Goal: Task Accomplishment & Management: Manage account settings

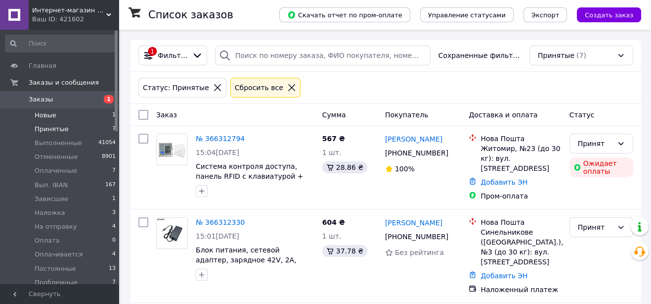
click at [44, 113] on span "Новые" at bounding box center [46, 115] width 22 height 9
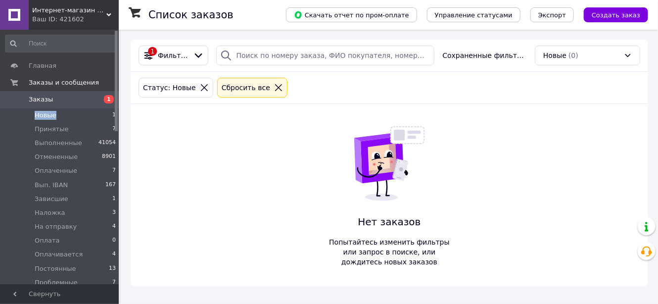
click at [44, 113] on span "Новые" at bounding box center [46, 115] width 22 height 9
click at [67, 125] on li "Принятые 8" at bounding box center [61, 129] width 122 height 14
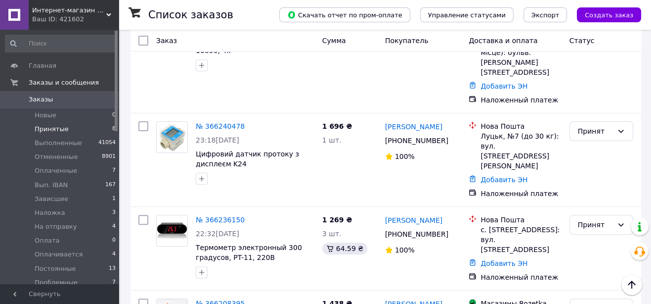
scroll to position [515, 0]
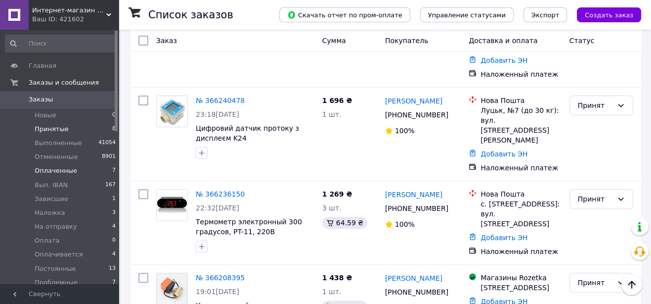
click at [43, 173] on span "Оплаченные" at bounding box center [56, 170] width 43 height 9
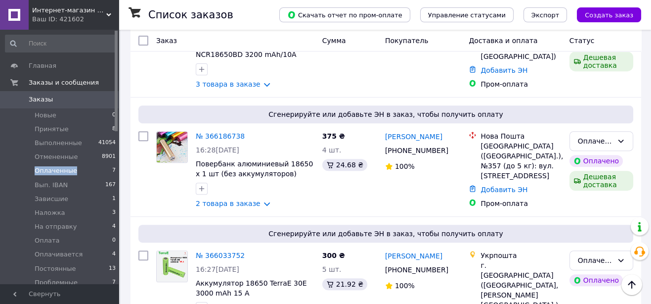
scroll to position [631, 0]
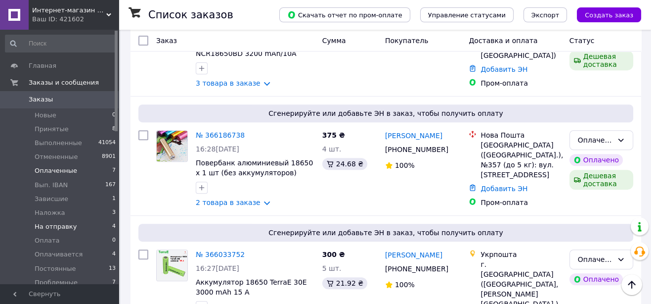
click at [51, 226] on span "На отправку" at bounding box center [56, 226] width 42 height 9
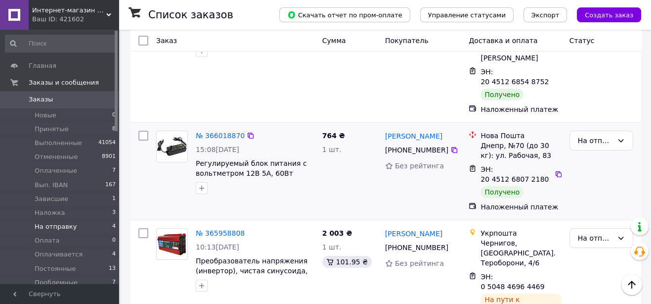
scroll to position [40, 0]
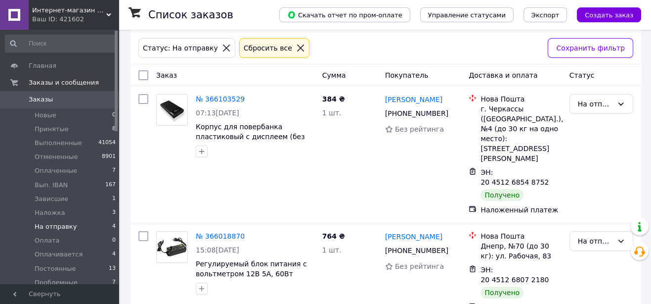
click at [144, 76] on input "checkbox" at bounding box center [143, 75] width 10 height 10
checkbox input "true"
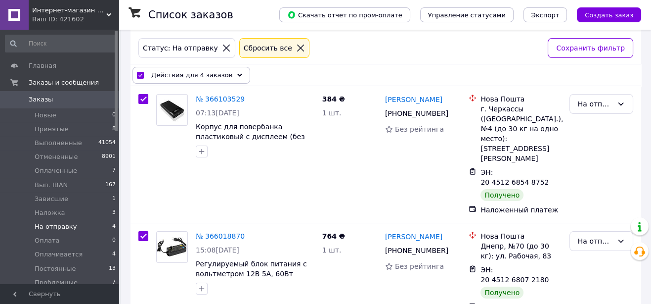
click at [230, 74] on div "Действия для 4 заказов" at bounding box center [192, 75] width 118 height 17
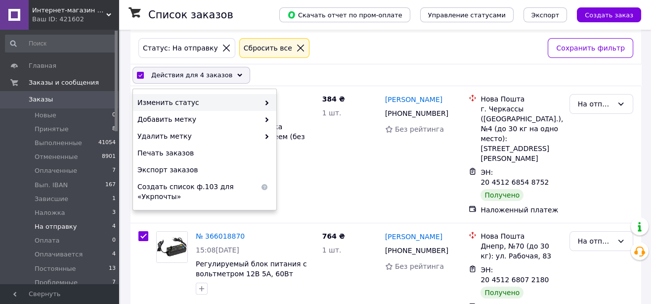
click at [267, 101] on use at bounding box center [267, 102] width 3 height 5
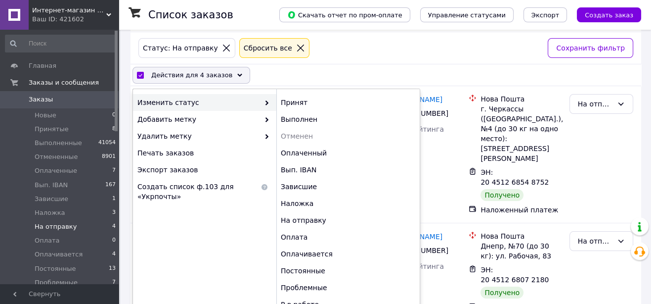
click at [265, 101] on icon at bounding box center [267, 102] width 5 height 5
click at [284, 118] on div "Выполнен" at bounding box center [347, 119] width 143 height 17
checkbox input "false"
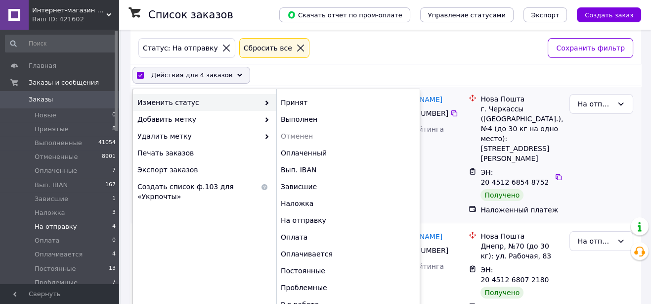
checkbox input "false"
